Goal: Find specific fact

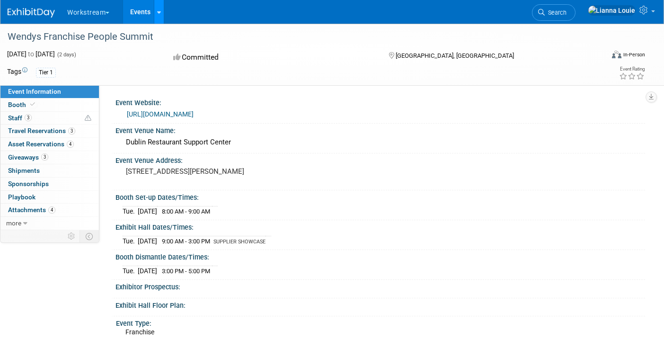
click at [160, 17] on link at bounding box center [159, 12] width 10 height 24
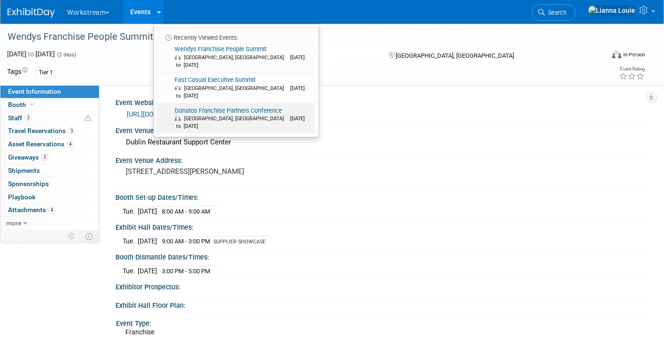
click at [195, 104] on link "Donatos Franchise Partners Conference Columbus, OH Oct 7, 2025 to Oct 9, 2025" at bounding box center [236, 119] width 158 height 30
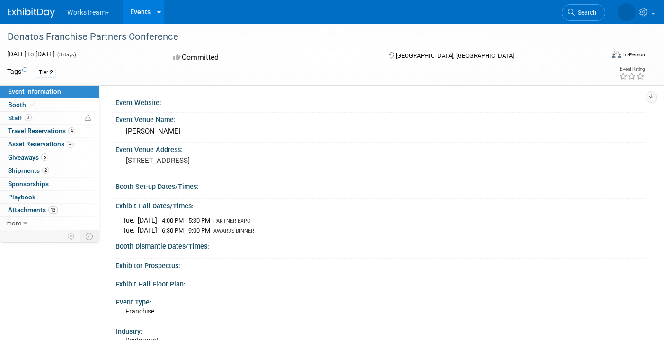
drag, startPoint x: 126, startPoint y: 160, endPoint x: 198, endPoint y: 169, distance: 72.2
click at [198, 165] on pre "[STREET_ADDRESS]" at bounding box center [226, 160] width 200 height 9
copy pre "[STREET_ADDRESS]"
